Goal: Book appointment/travel/reservation

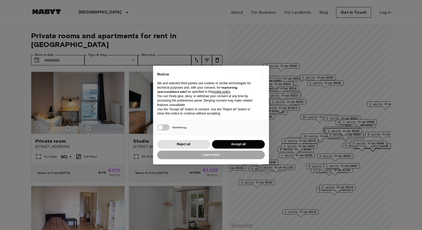
click at [231, 142] on button "Accept all" at bounding box center [238, 144] width 53 height 9
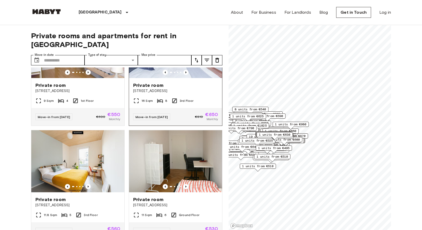
scroll to position [295, 0]
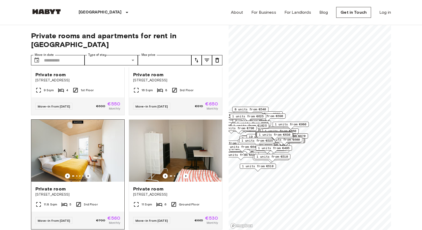
click at [89, 173] on icon "Previous image" at bounding box center [88, 175] width 5 height 5
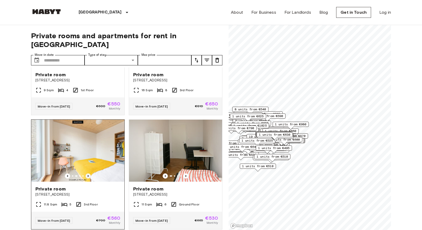
click at [89, 173] on icon "Previous image" at bounding box center [88, 175] width 5 height 5
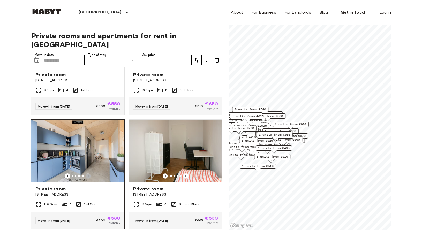
click at [89, 173] on icon "Previous image" at bounding box center [88, 175] width 5 height 5
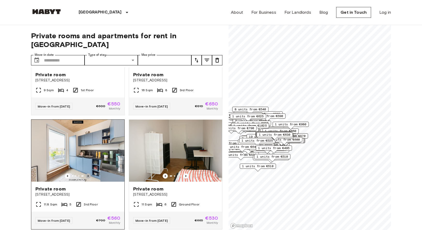
click at [89, 173] on icon "Previous image" at bounding box center [88, 175] width 5 height 5
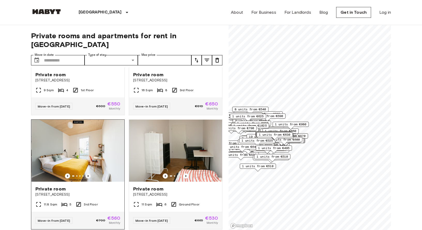
click at [89, 173] on icon "Previous image" at bounding box center [88, 175] width 5 height 5
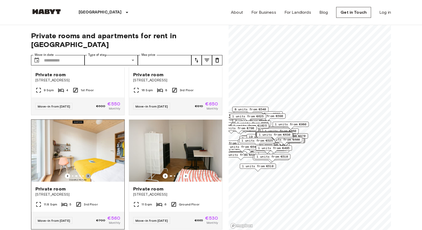
click at [89, 173] on icon "Previous image" at bounding box center [88, 175] width 5 height 5
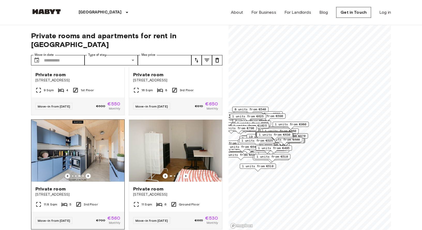
click at [67, 173] on icon "Previous image" at bounding box center [67, 175] width 5 height 5
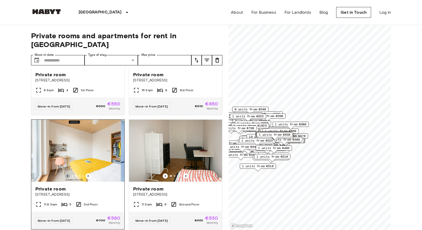
click at [67, 173] on icon "Previous image" at bounding box center [67, 175] width 5 height 5
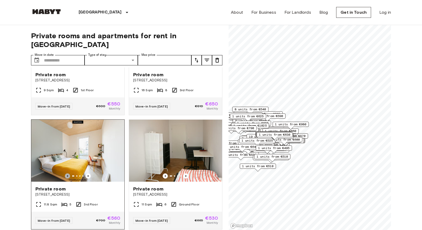
click at [67, 175] on icon "Previous image" at bounding box center [67, 176] width 1 height 2
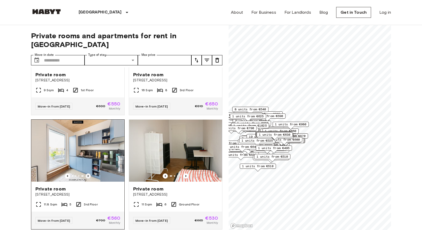
click at [89, 173] on icon "Previous image" at bounding box center [88, 175] width 5 height 5
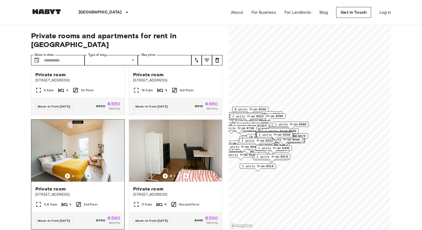
click at [89, 173] on icon "Previous image" at bounding box center [88, 175] width 5 height 5
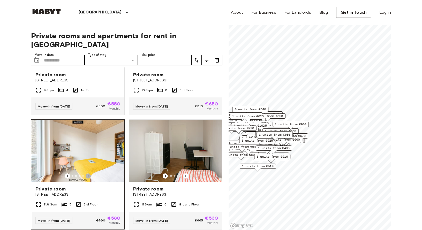
click at [89, 173] on icon "Previous image" at bounding box center [88, 175] width 5 height 5
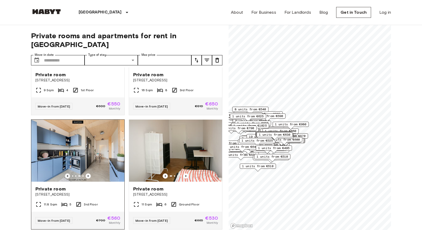
click at [69, 173] on icon "Previous image" at bounding box center [67, 175] width 5 height 5
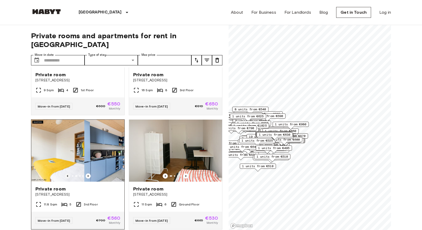
click at [69, 173] on icon "Previous image" at bounding box center [67, 175] width 5 height 5
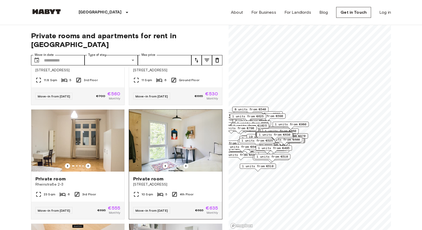
scroll to position [421, 0]
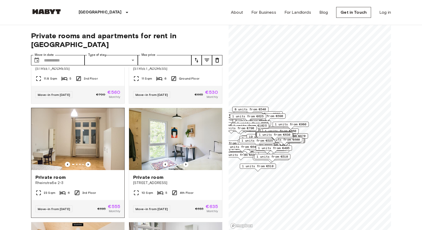
click at [111, 134] on img at bounding box center [77, 139] width 93 height 62
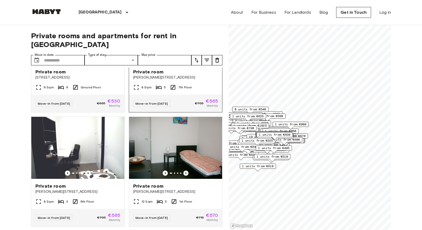
scroll to position [872, 0]
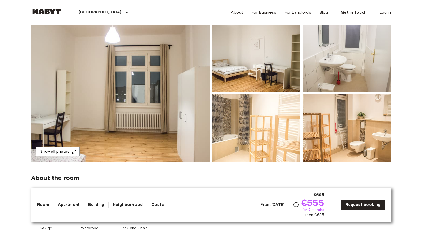
scroll to position [45, 0]
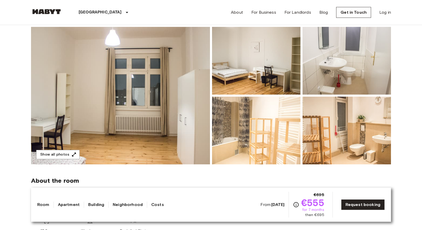
click at [162, 90] on img at bounding box center [120, 95] width 179 height 137
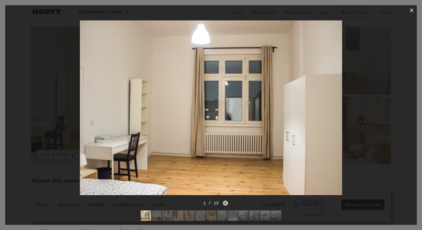
click at [223, 201] on icon "Next image" at bounding box center [225, 203] width 5 height 5
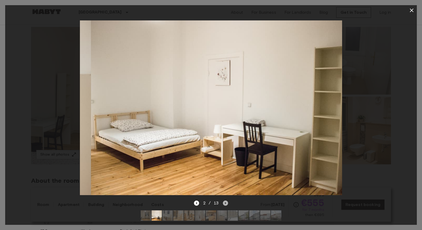
click at [224, 203] on icon "Next image" at bounding box center [225, 203] width 5 height 5
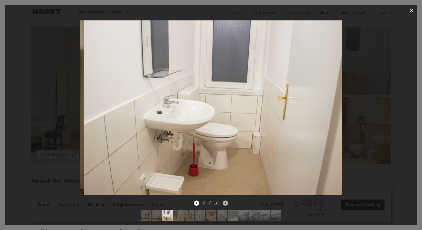
click at [224, 203] on icon "Next image" at bounding box center [225, 203] width 5 height 5
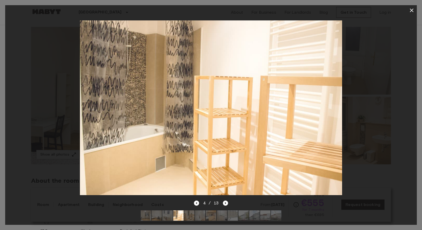
click at [193, 202] on div "4 / 13" at bounding box center [210, 212] width 411 height 25
click at [197, 202] on icon "Previous image" at bounding box center [196, 203] width 5 height 5
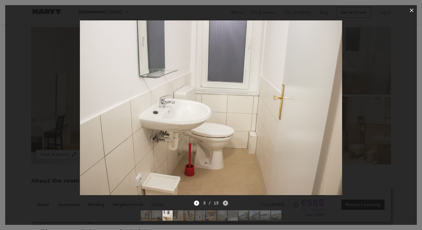
click at [225, 203] on icon "Next image" at bounding box center [225, 203] width 1 height 2
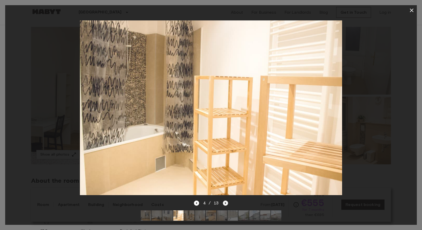
click at [225, 203] on icon "Next image" at bounding box center [225, 203] width 1 height 2
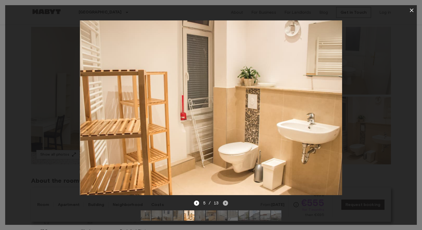
click at [225, 203] on icon "Next image" at bounding box center [225, 203] width 1 height 2
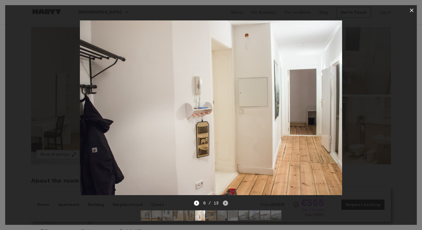
click at [225, 203] on icon "Next image" at bounding box center [225, 203] width 1 height 2
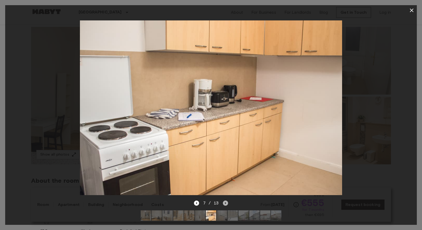
click at [225, 203] on icon "Next image" at bounding box center [225, 203] width 1 height 2
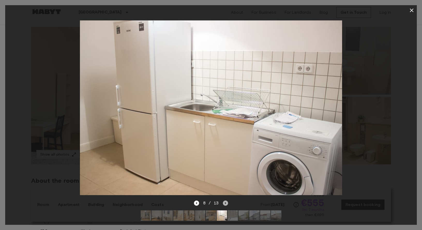
click at [225, 203] on icon "Next image" at bounding box center [225, 203] width 1 height 2
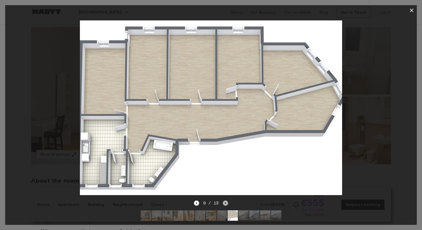
click at [225, 203] on icon "Next image" at bounding box center [225, 203] width 1 height 2
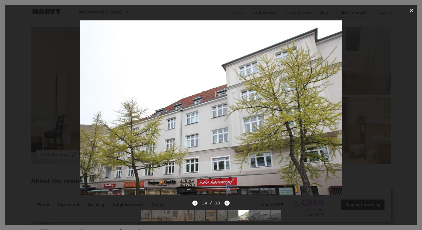
click at [225, 203] on icon "Next image" at bounding box center [226, 203] width 5 height 5
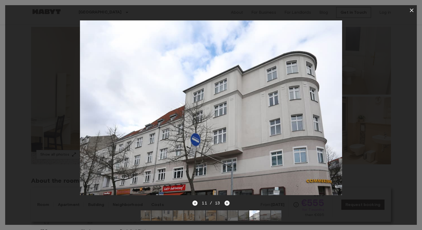
click at [225, 203] on icon "Next image" at bounding box center [226, 203] width 5 height 5
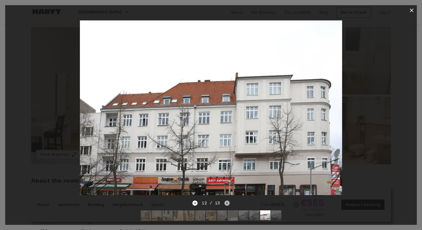
click at [226, 203] on icon "Next image" at bounding box center [226, 203] width 5 height 5
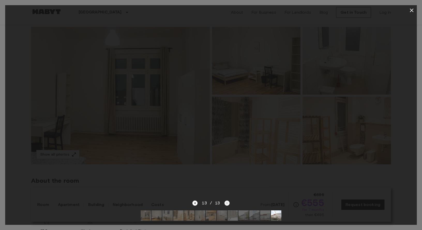
click at [226, 203] on div "13 / 13" at bounding box center [210, 203] width 37 height 6
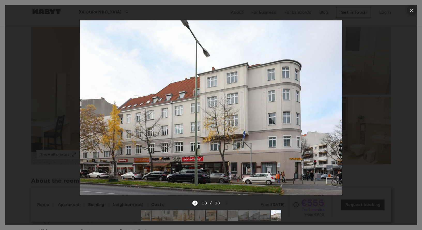
click at [411, 12] on icon "button" at bounding box center [411, 10] width 6 height 6
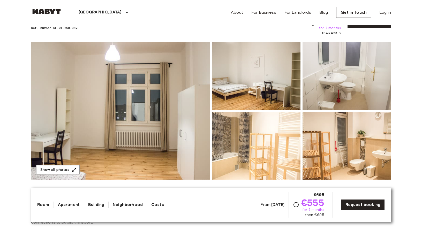
scroll to position [30, 0]
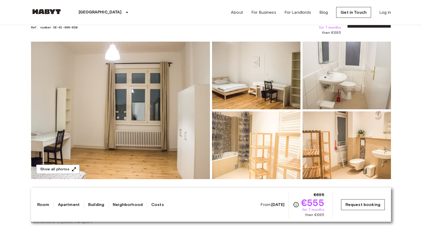
click at [373, 208] on link "Request booking" at bounding box center [363, 204] width 44 height 11
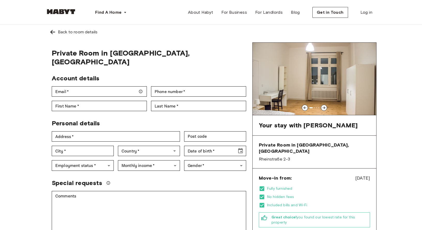
click at [324, 107] on icon at bounding box center [324, 108] width 4 height 4
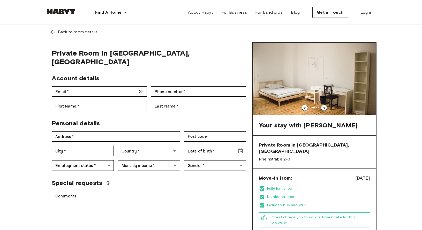
click at [325, 107] on icon at bounding box center [324, 108] width 4 height 4
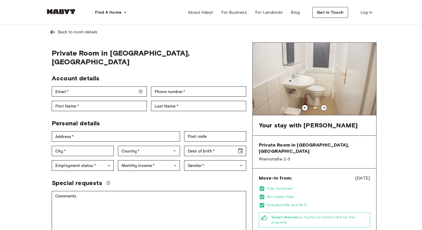
click at [325, 107] on icon at bounding box center [324, 108] width 4 height 4
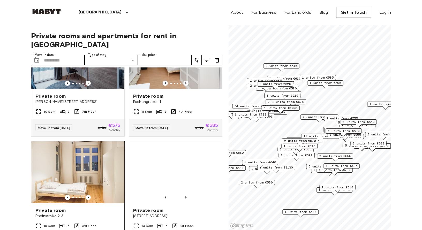
scroll to position [1903, 0]
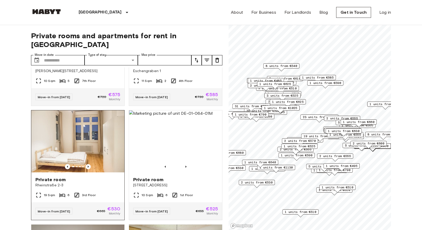
click at [113, 149] on img at bounding box center [77, 141] width 93 height 62
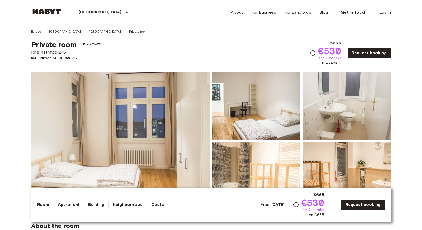
click at [52, 51] on span "Rheinstraße 2-3" at bounding box center [67, 52] width 73 height 7
copy span "[GEOGRAPHIC_DATA]"
